Goal: Transaction & Acquisition: Book appointment/travel/reservation

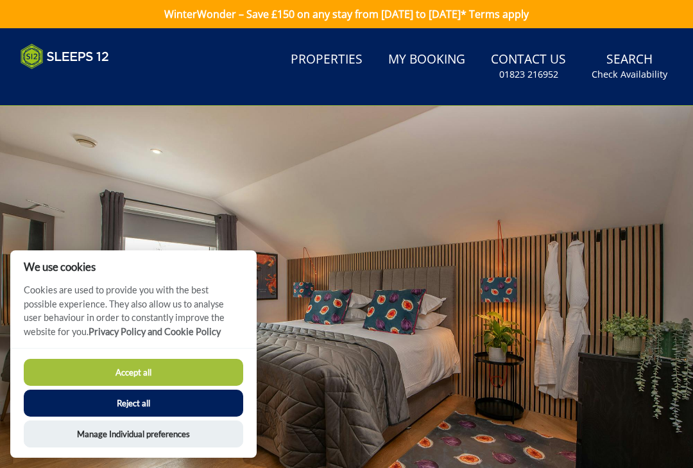
click at [157, 366] on button "Accept all" at bounding box center [133, 372] width 219 height 27
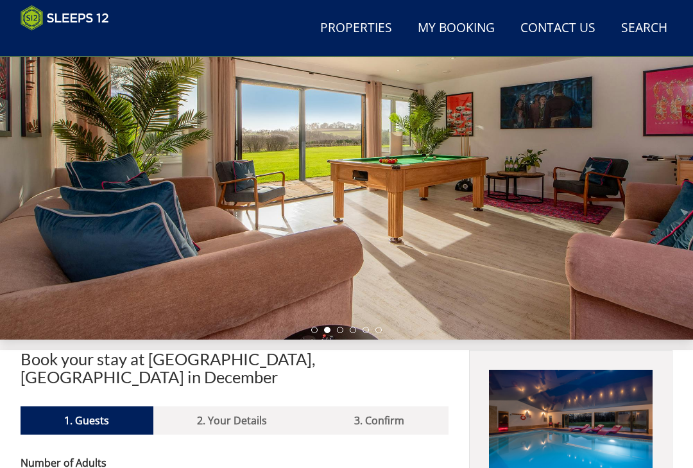
scroll to position [134, 0]
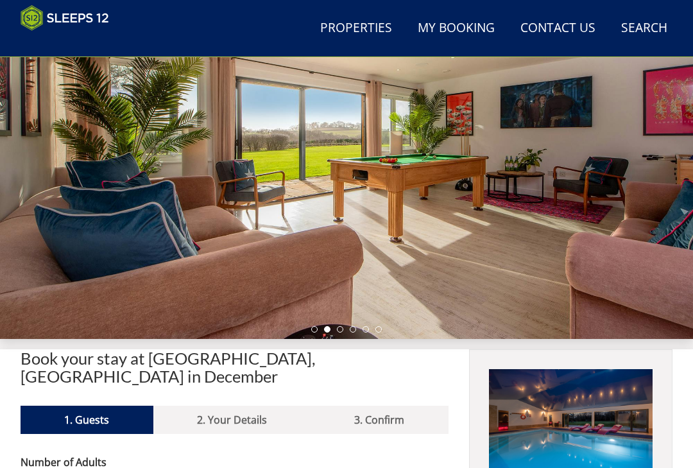
click at [244, 212] on div at bounding box center [346, 145] width 693 height 388
click at [244, 224] on div at bounding box center [346, 145] width 693 height 388
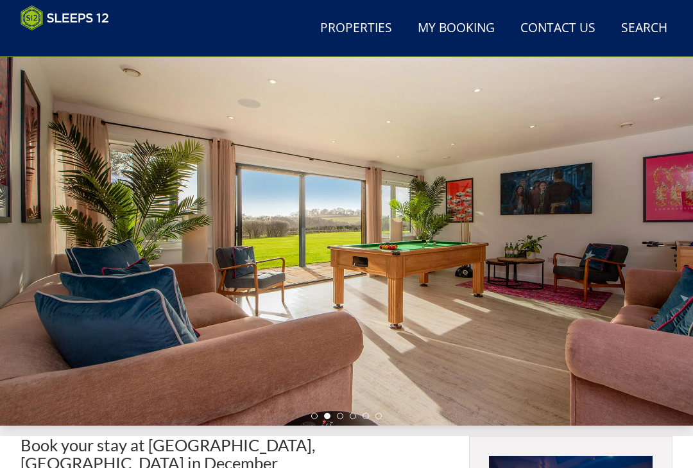
scroll to position [43, 0]
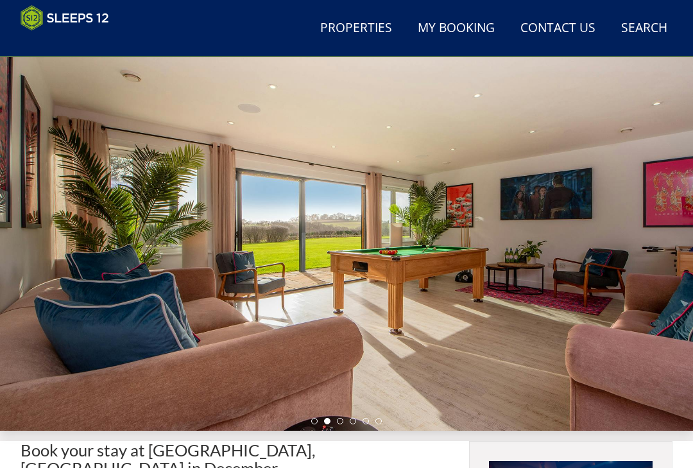
click at [375, 29] on link "Properties" at bounding box center [356, 28] width 82 height 29
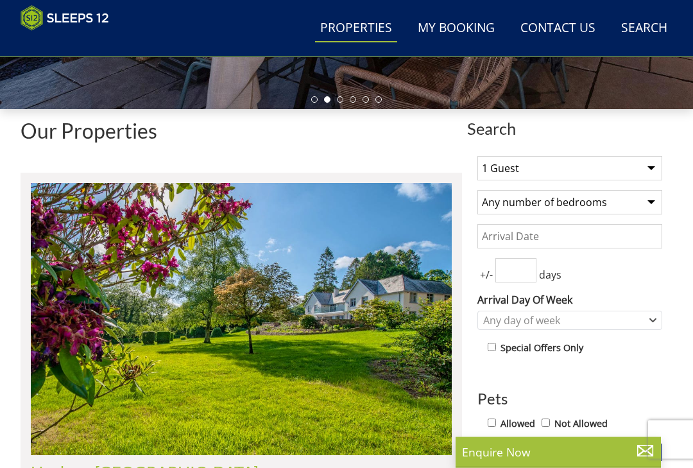
scroll to position [366, 0]
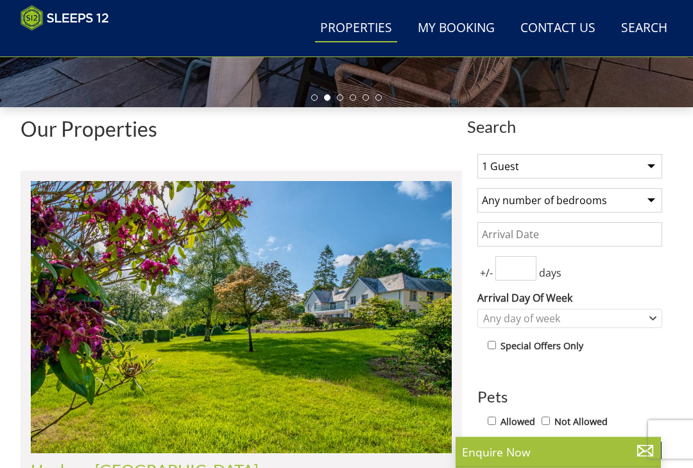
click at [648, 166] on select "1 Guest 2 Guests 3 Guests 4 Guests 5 Guests 6 Guests 7 Guests 8 Guests 9 Guests…" at bounding box center [569, 167] width 185 height 24
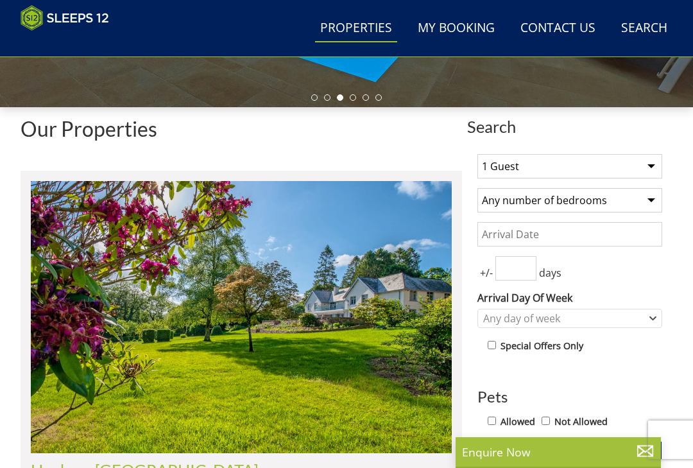
select select "14"
click at [543, 200] on select "Any number of bedrooms 4 Bedrooms 5 Bedrooms 6 Bedrooms 7 Bedrooms 8 Bedrooms 9…" at bounding box center [569, 200] width 185 height 24
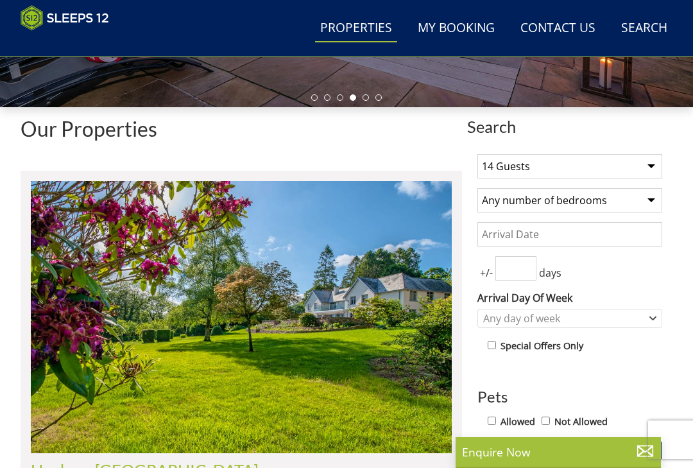
select select "6"
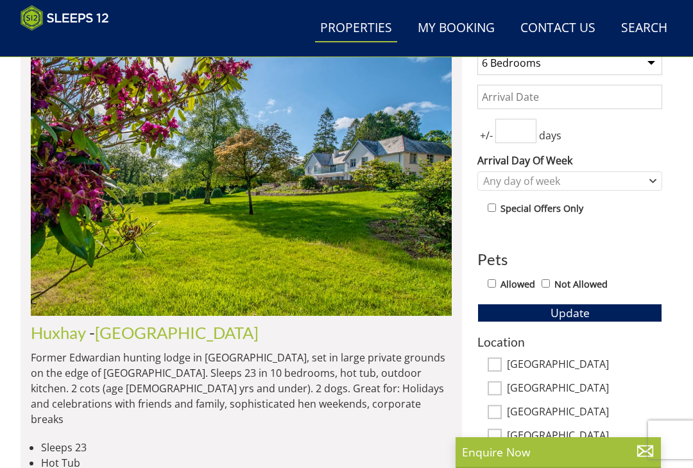
scroll to position [509, 0]
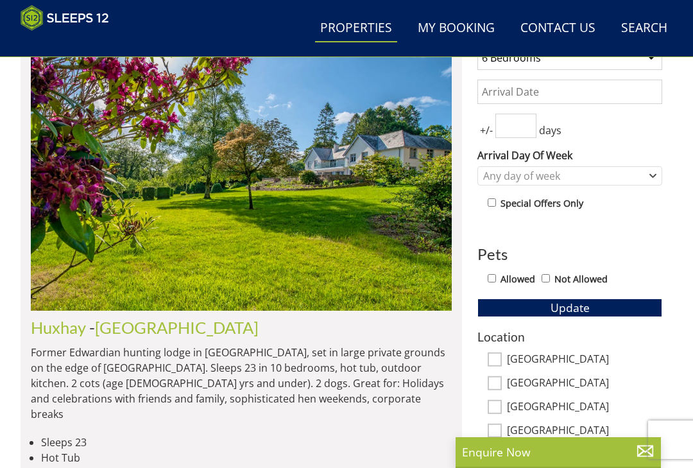
click at [494, 281] on input "Allowed" at bounding box center [492, 278] width 8 height 8
checkbox input "true"
click at [522, 309] on button "Update" at bounding box center [569, 307] width 185 height 18
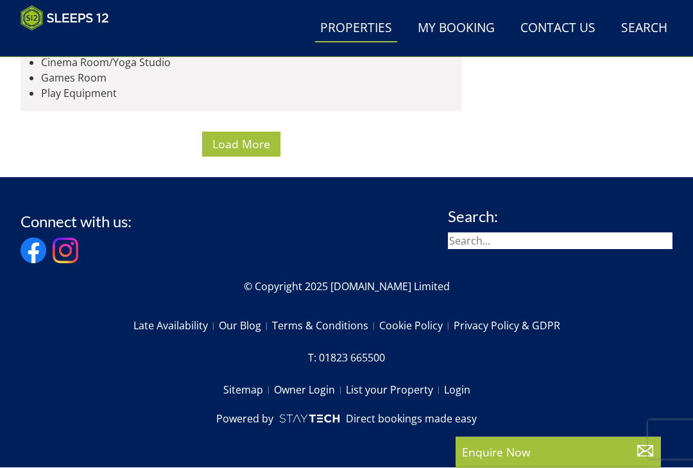
scroll to position [5539, 0]
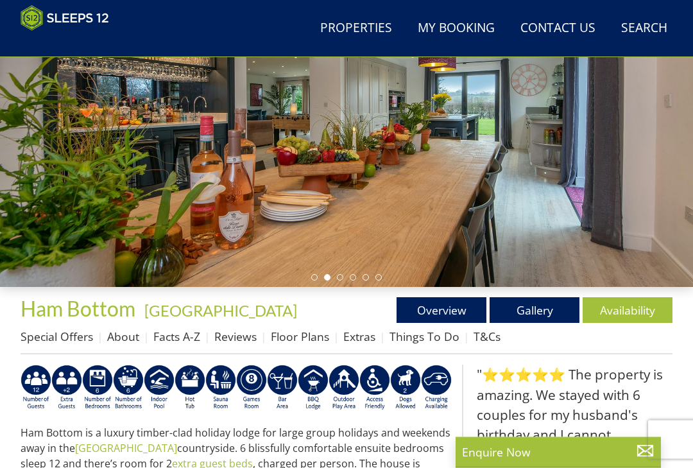
scroll to position [187, 0]
click at [530, 311] on link "Gallery" at bounding box center [535, 310] width 90 height 26
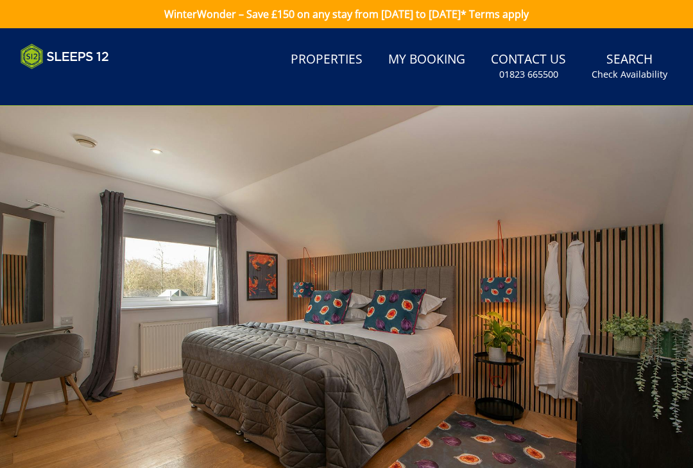
click at [279, 258] on div at bounding box center [346, 300] width 693 height 388
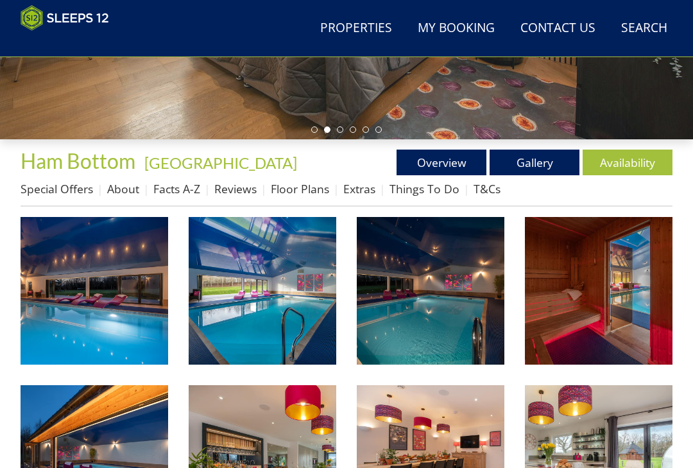
scroll to position [334, 0]
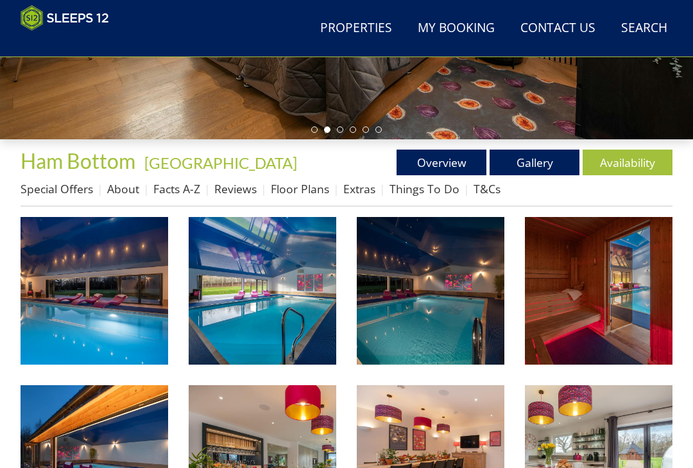
click at [239, 192] on link "Reviews" at bounding box center [235, 188] width 42 height 15
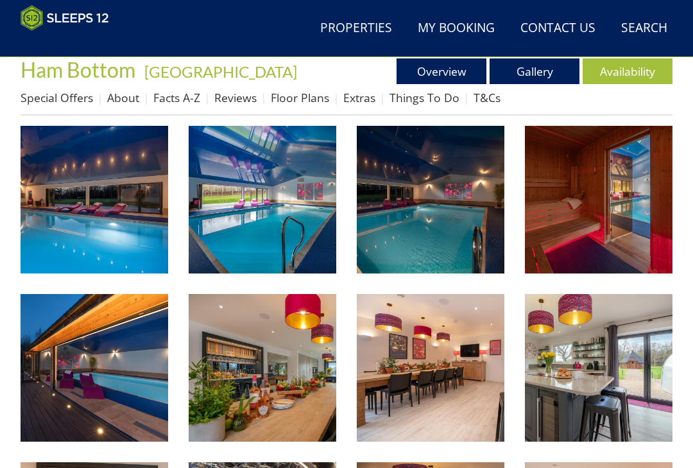
scroll to position [425, 0]
click at [110, 211] on img at bounding box center [95, 200] width 148 height 148
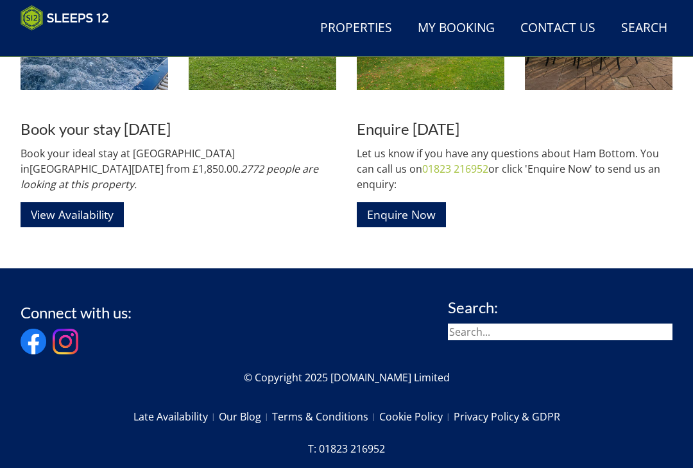
scroll to position [1954, 0]
click at [95, 202] on link "View Availability" at bounding box center [72, 214] width 103 height 25
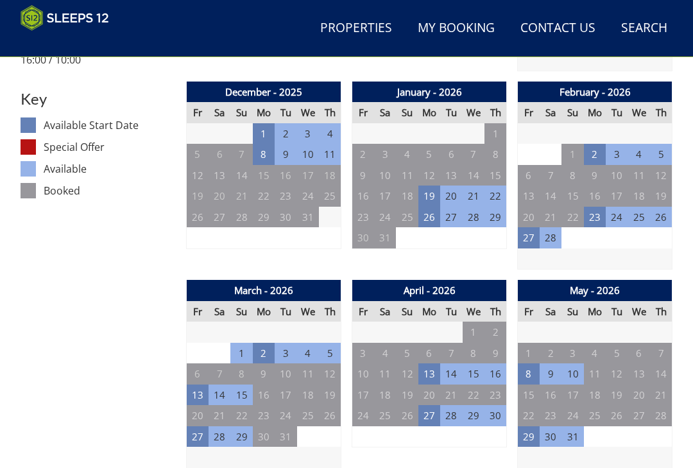
scroll to position [669, 0]
click at [260, 346] on td "2" at bounding box center [264, 353] width 22 height 21
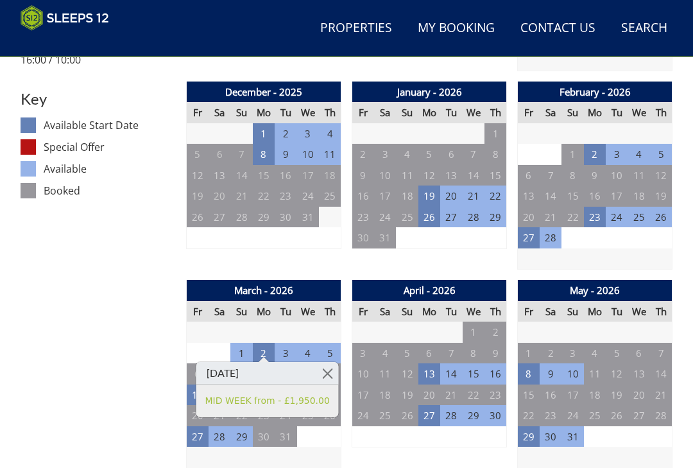
click at [321, 376] on link at bounding box center [327, 373] width 22 height 22
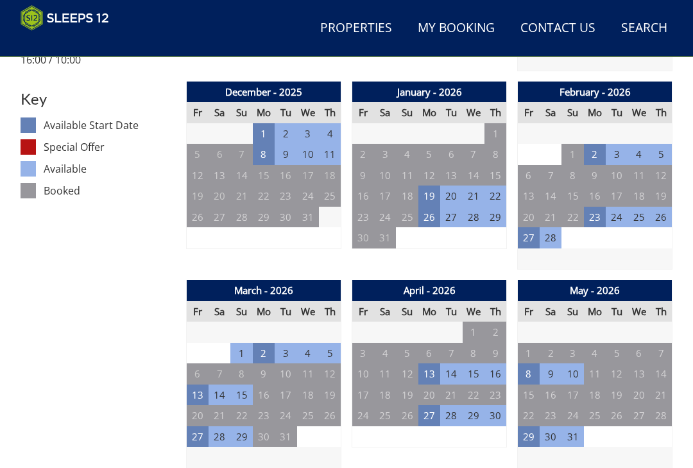
click at [264, 344] on td "2" at bounding box center [264, 353] width 22 height 21
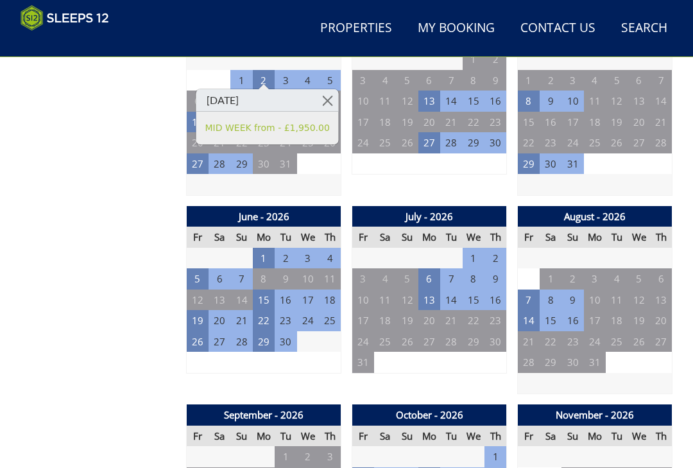
scroll to position [941, 0]
click at [428, 292] on td "13" at bounding box center [429, 299] width 22 height 21
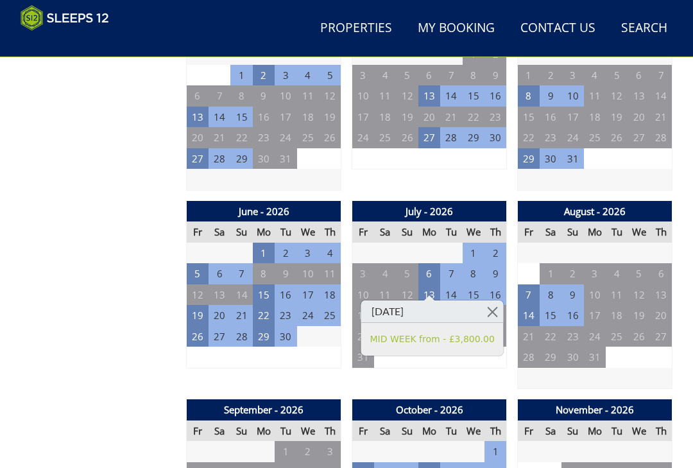
scroll to position [946, 0]
click at [262, 246] on td "1" at bounding box center [264, 253] width 22 height 21
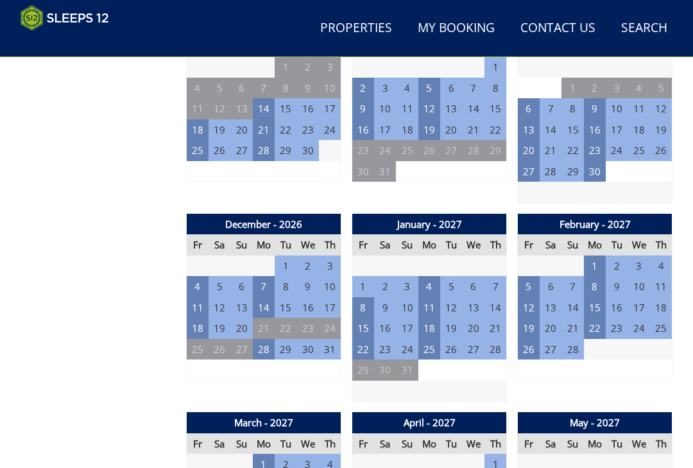
scroll to position [1331, 0]
click at [267, 339] on td "28" at bounding box center [264, 349] width 22 height 21
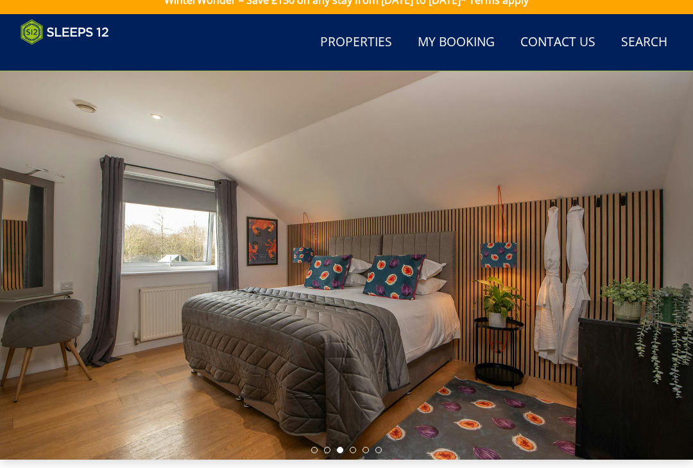
scroll to position [0, 0]
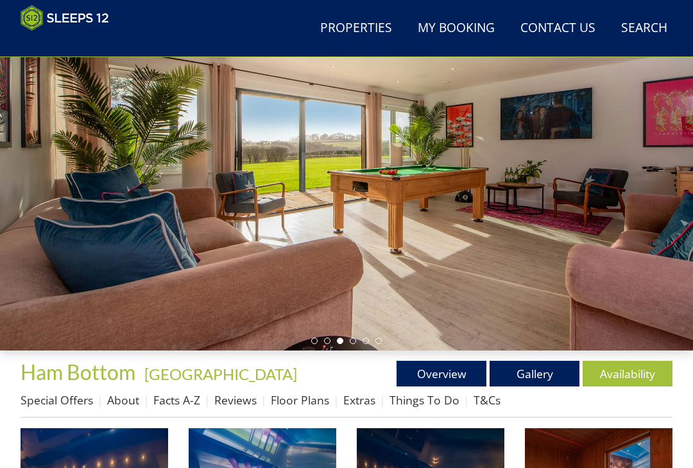
scroll to position [123, 0]
click at [443, 375] on link "Overview" at bounding box center [441, 374] width 90 height 26
